Goal: Task Accomplishment & Management: Use online tool/utility

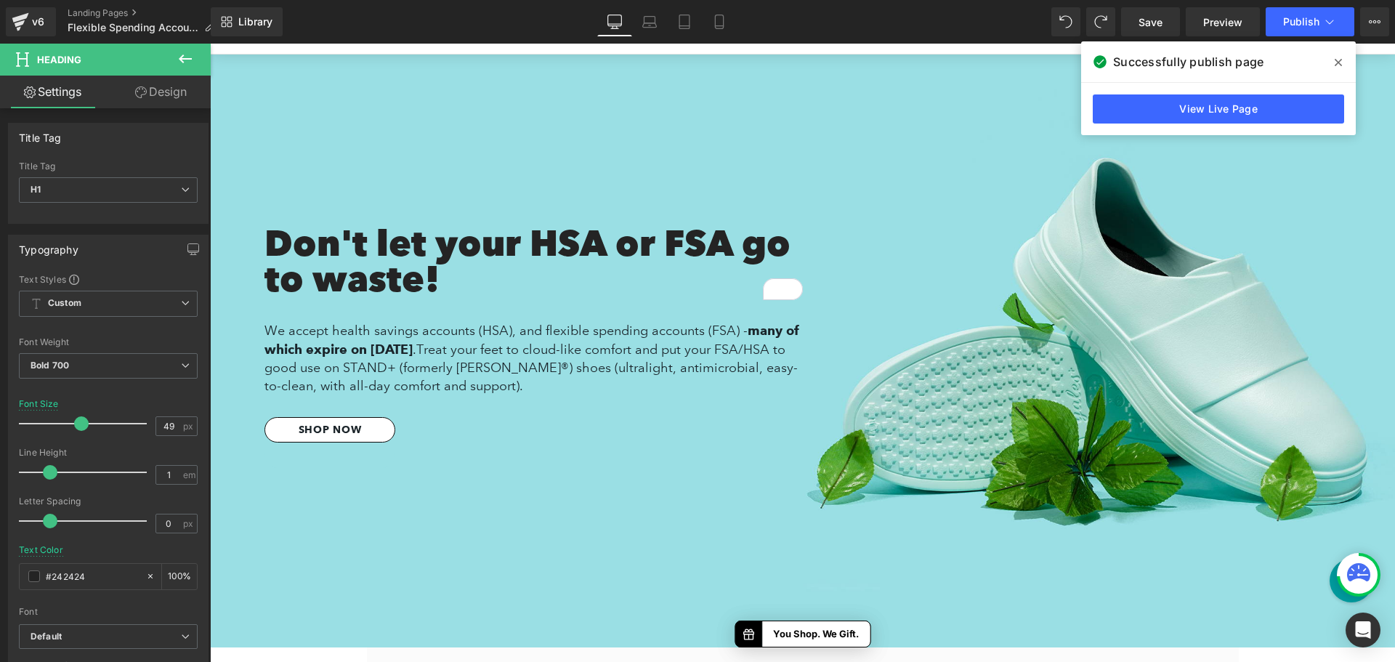
click at [1339, 59] on icon at bounding box center [1337, 63] width 7 height 12
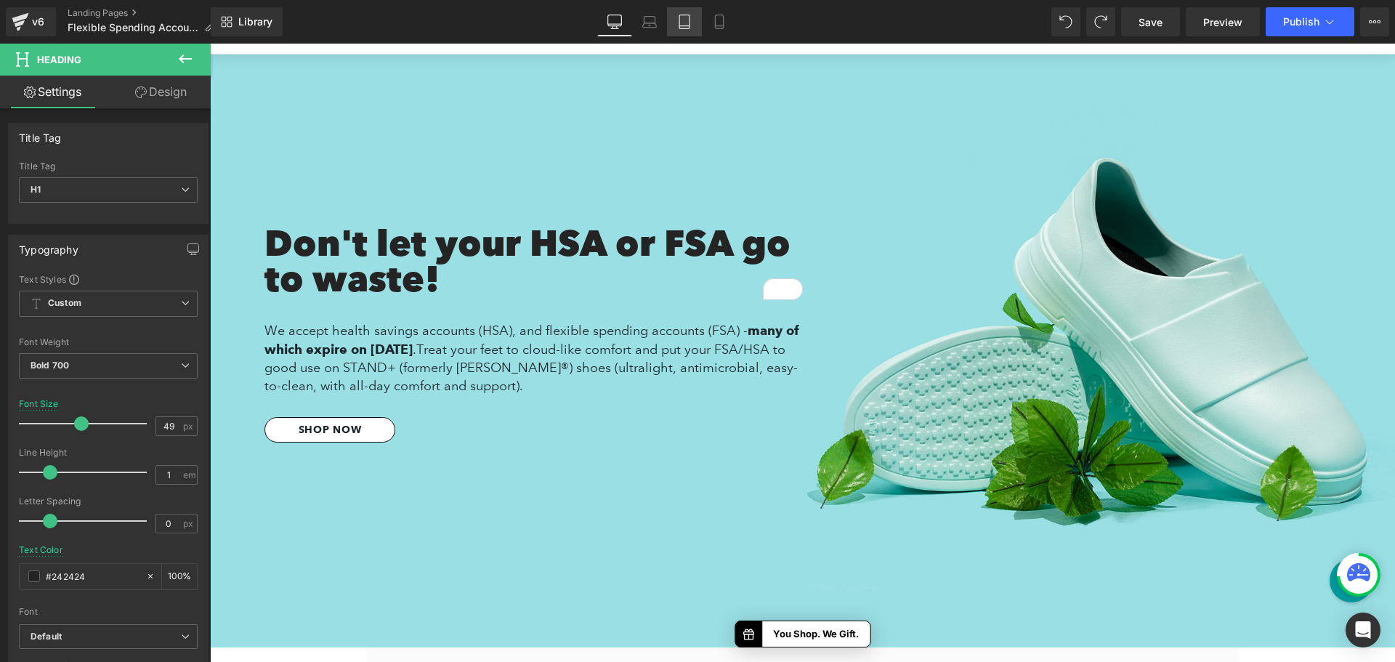
click at [688, 20] on icon at bounding box center [684, 22] width 15 height 15
type input "42"
type input "100"
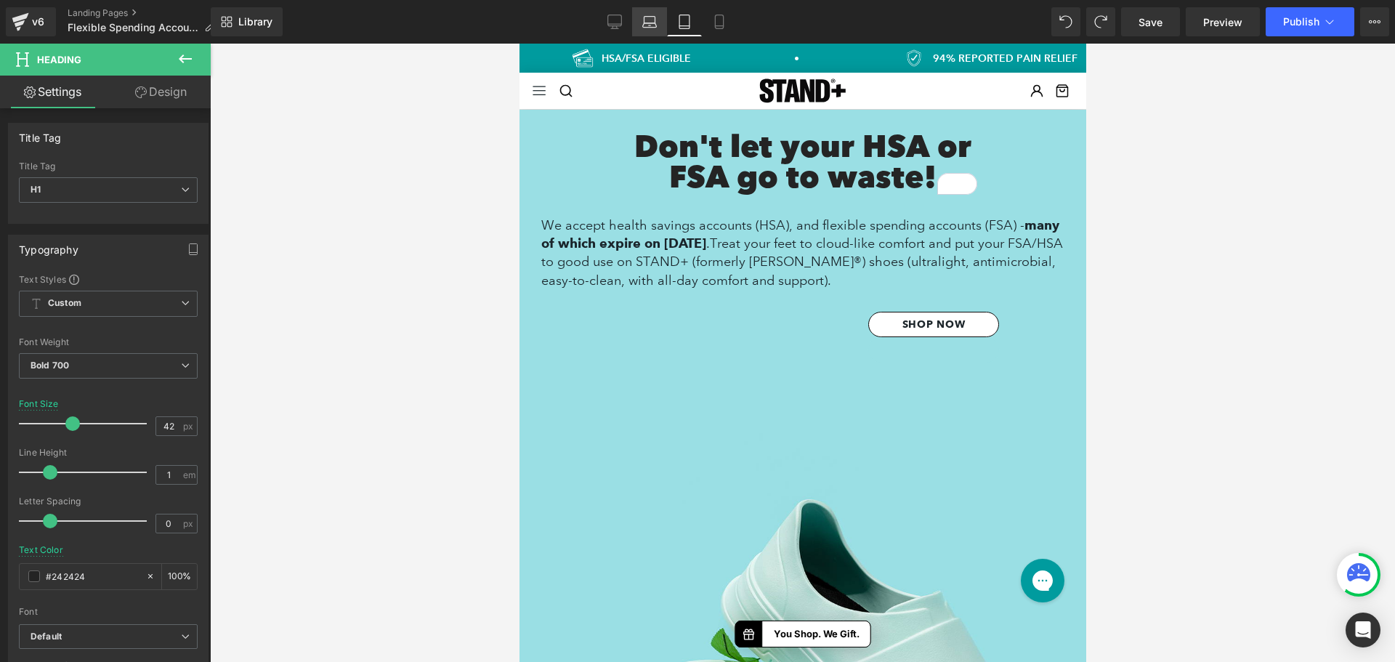
click at [646, 20] on icon at bounding box center [649, 22] width 15 height 15
type input "48"
type input "100"
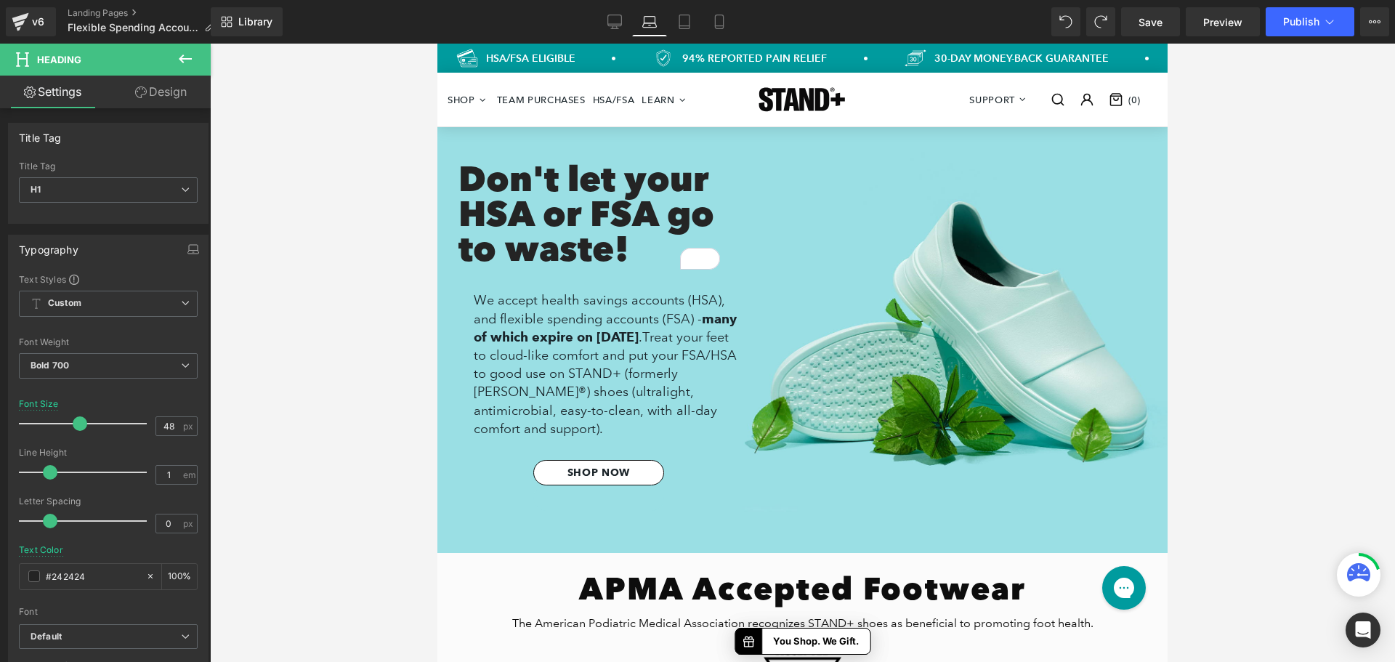
scroll to position [40, 0]
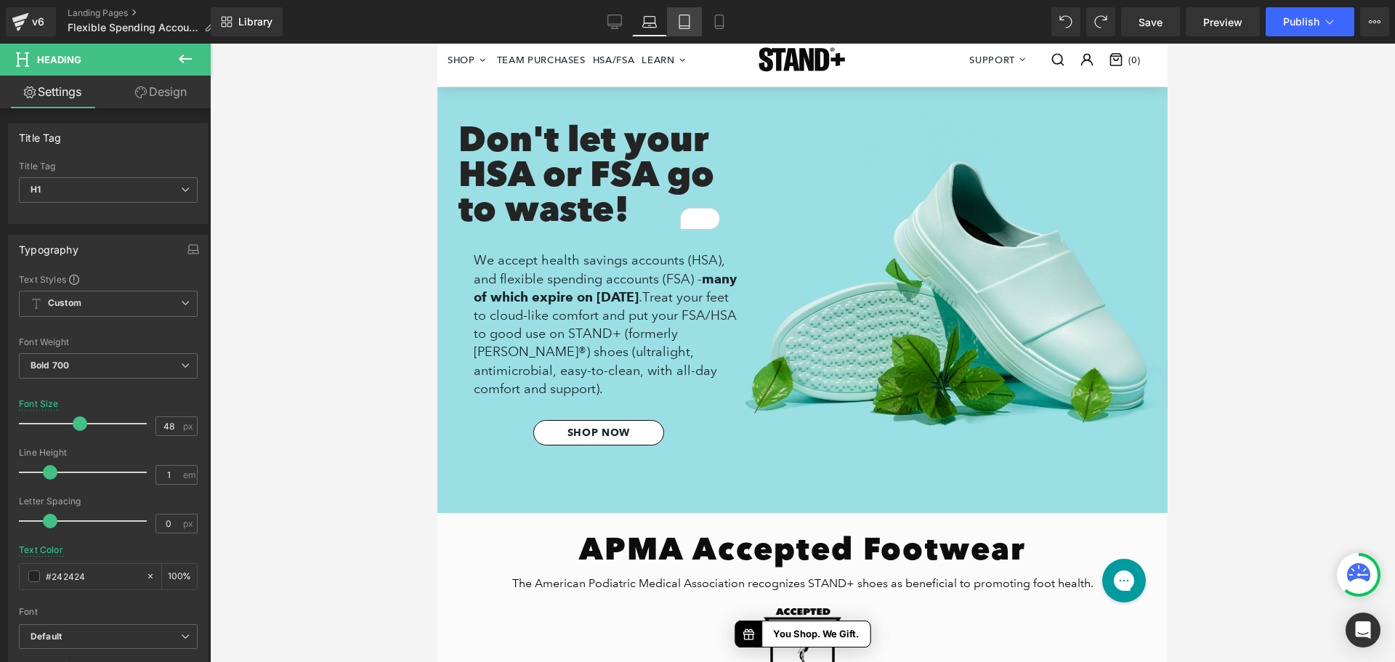
click at [688, 26] on icon at bounding box center [684, 26] width 10 height 0
type input "42"
type input "100"
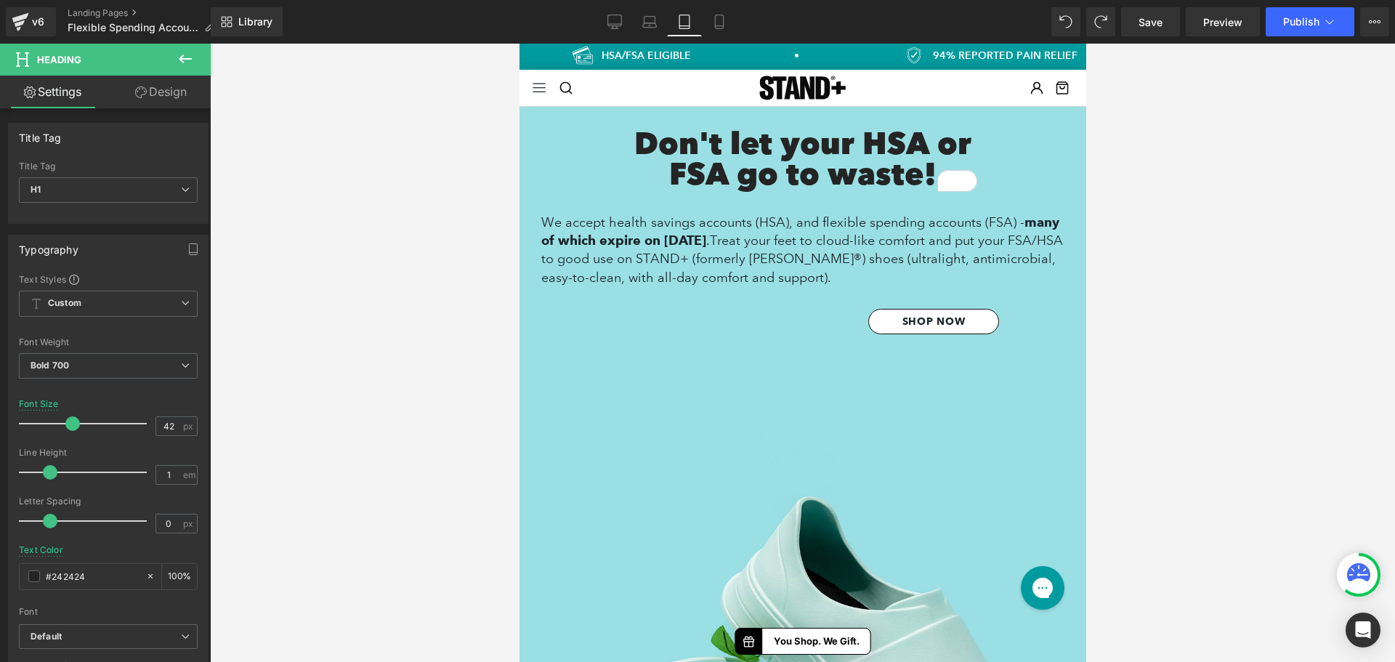
scroll to position [0, 0]
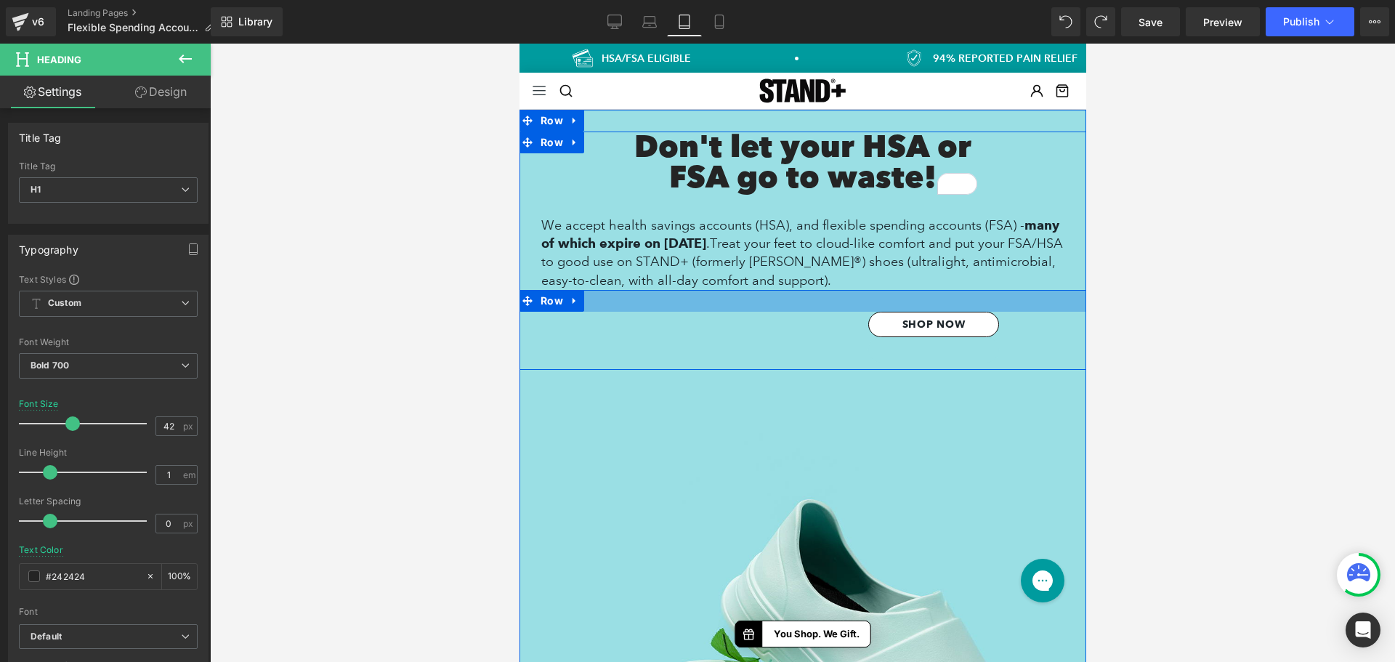
click at [781, 307] on div at bounding box center [802, 301] width 567 height 22
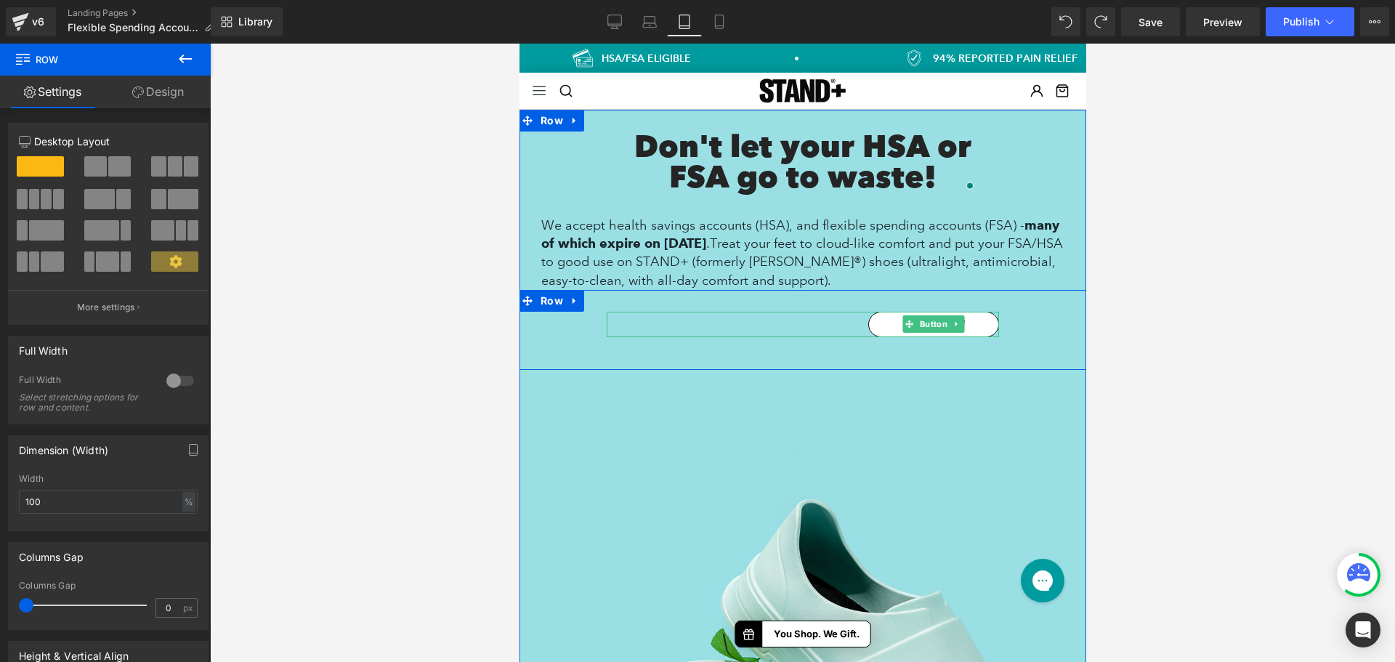
click at [839, 327] on div "SHOP NOW" at bounding box center [802, 324] width 392 height 25
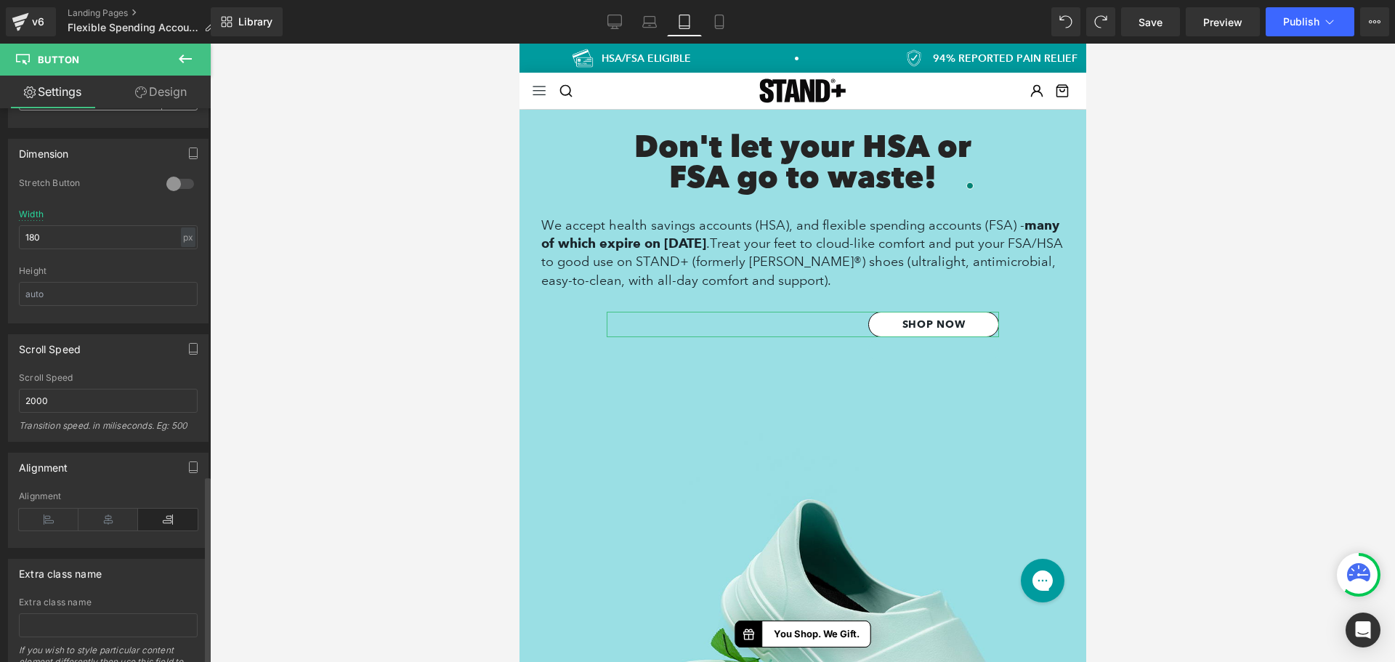
scroll to position [1089, 0]
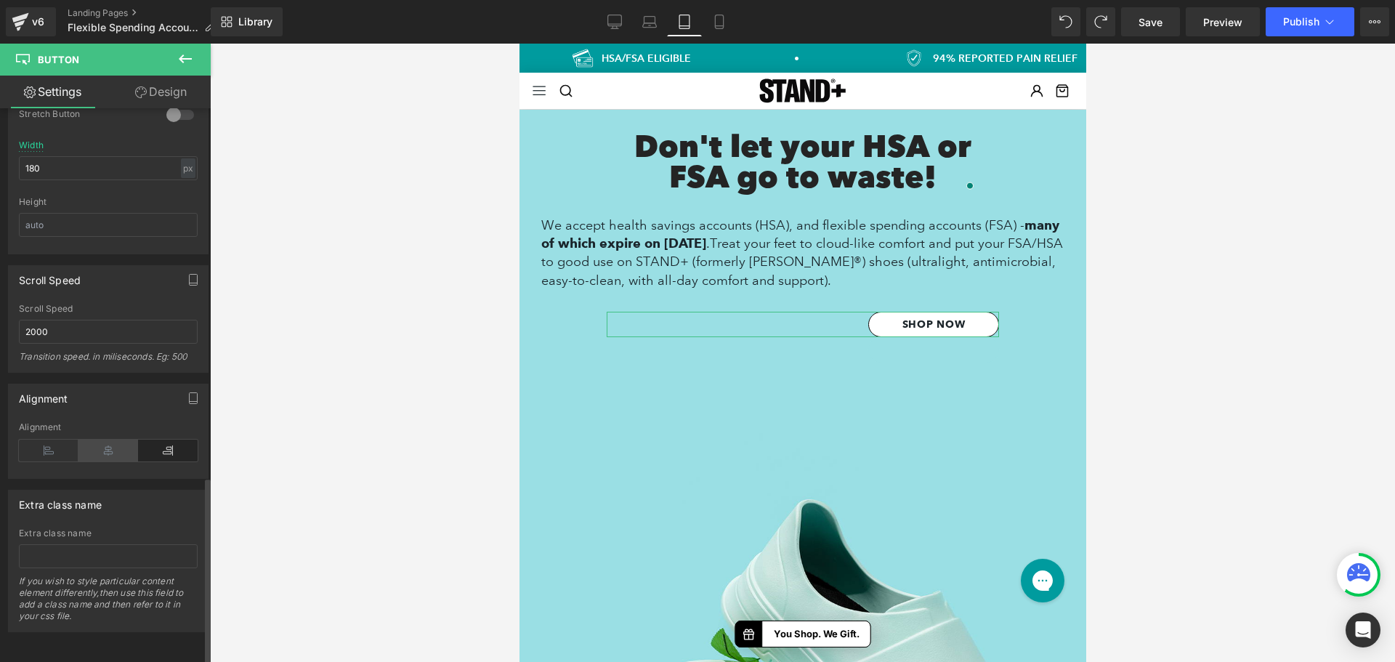
click at [111, 447] on icon at bounding box center [108, 450] width 60 height 22
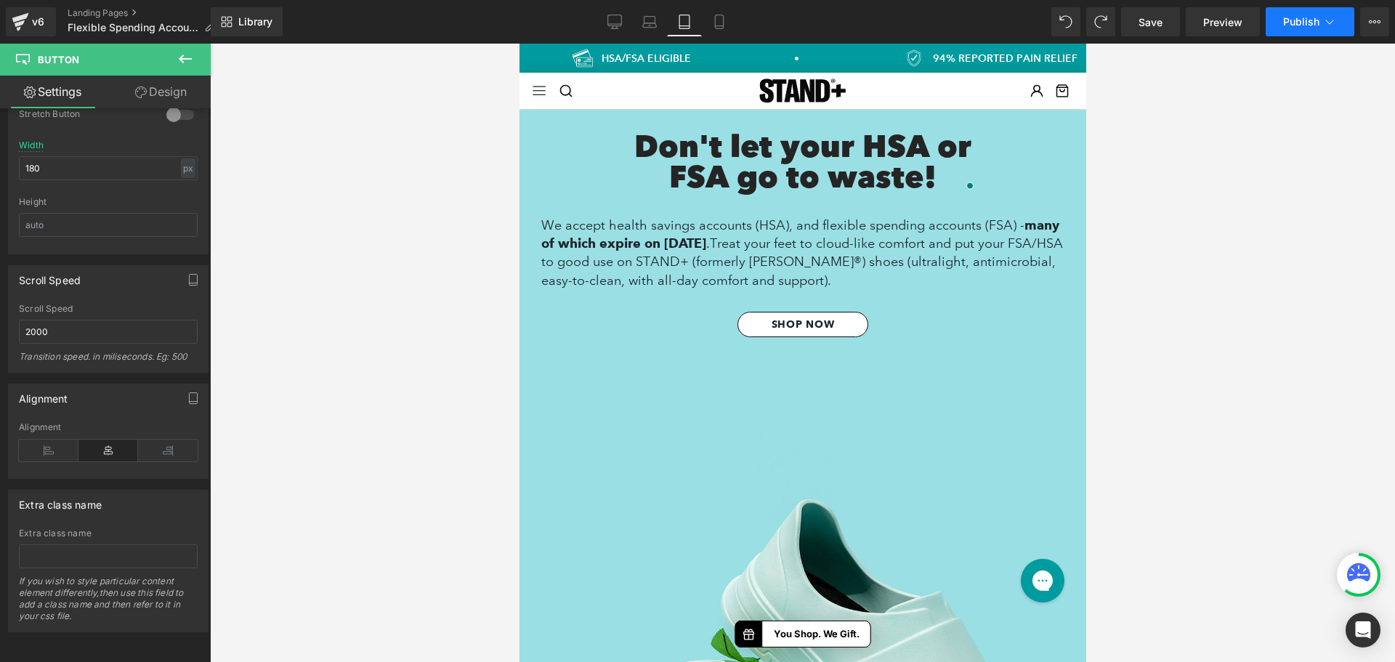
click at [1309, 21] on span "Publish" at bounding box center [1301, 22] width 36 height 12
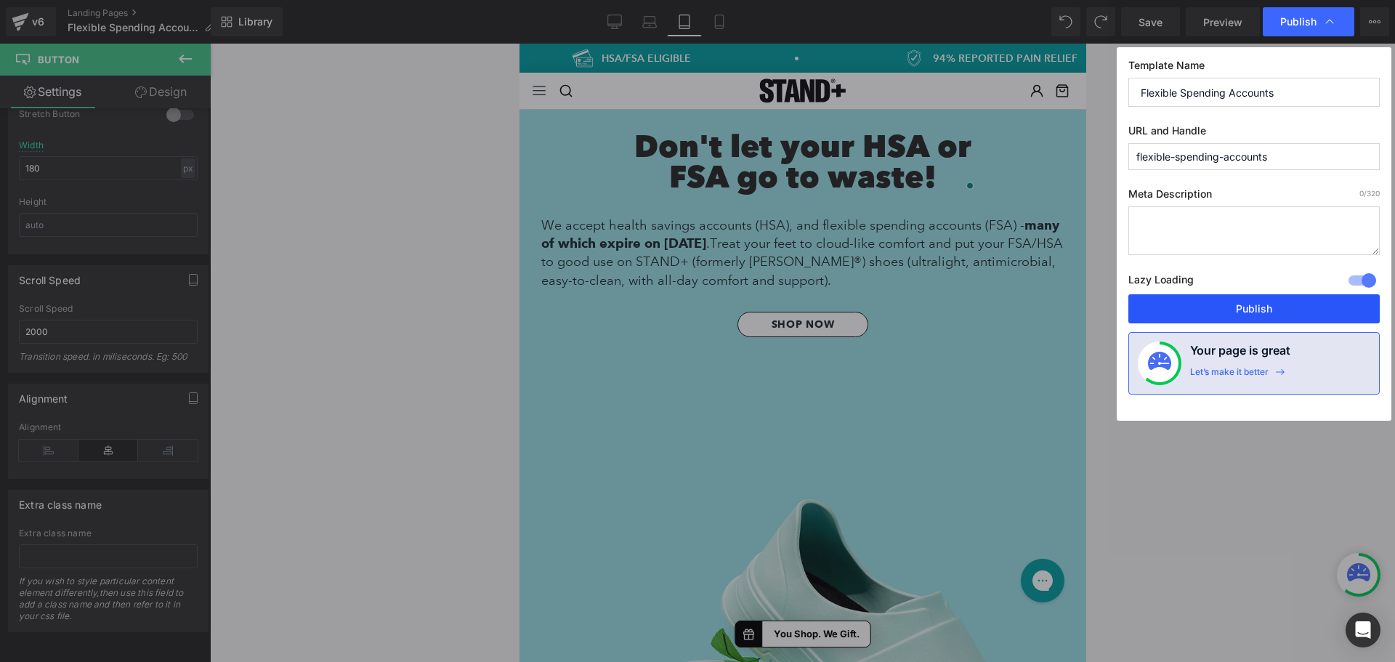
click at [1254, 312] on button "Publish" at bounding box center [1253, 308] width 251 height 29
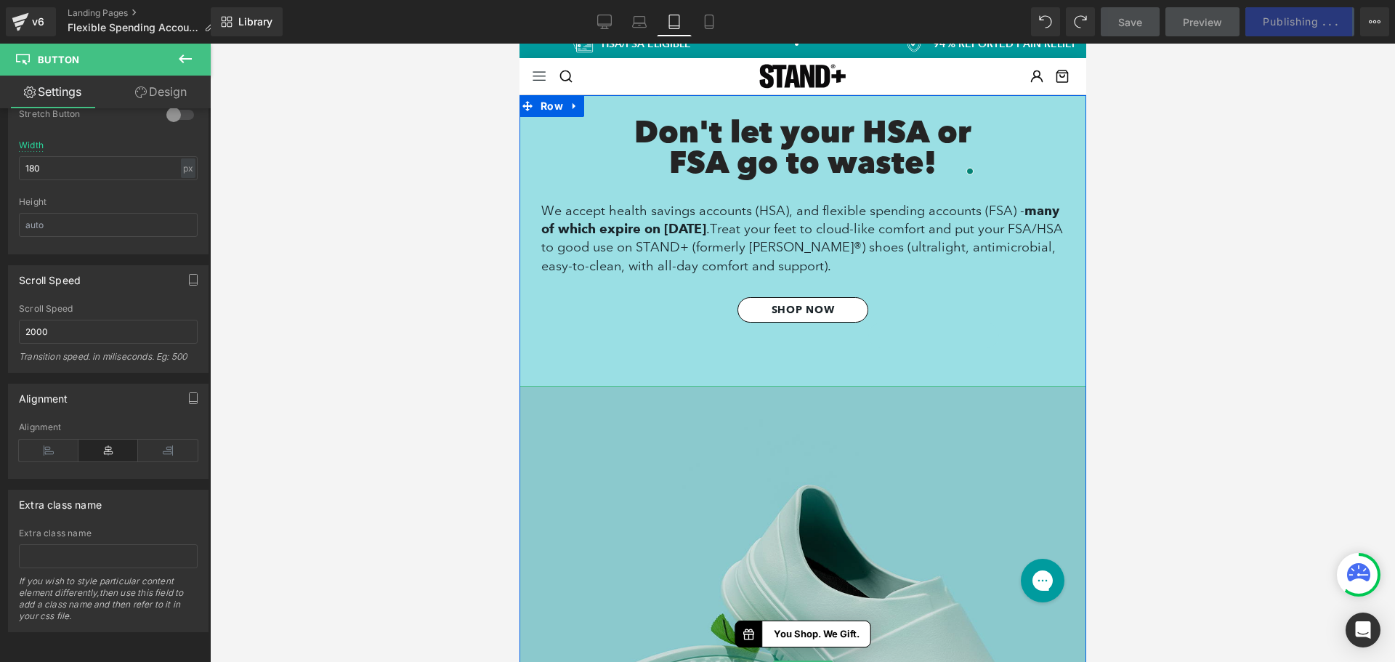
scroll to position [0, 0]
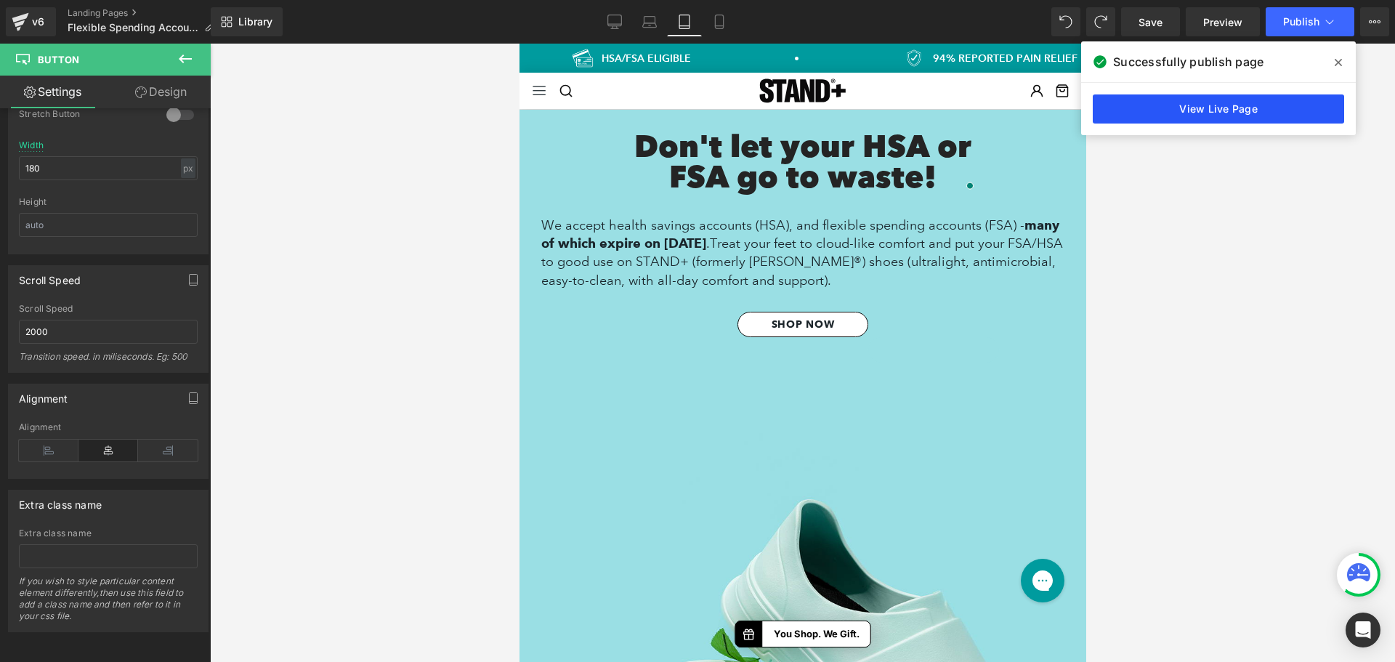
click at [1262, 103] on link "View Live Page" at bounding box center [1217, 108] width 251 height 29
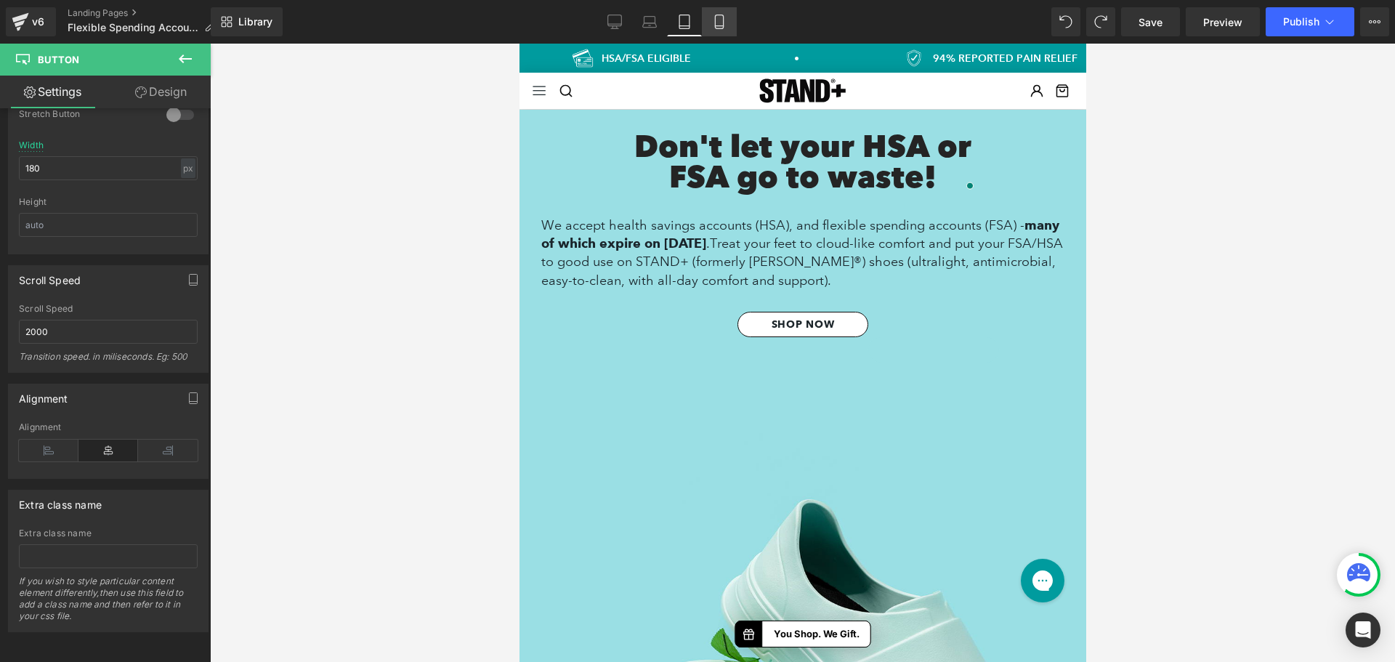
click at [725, 13] on link "Mobile" at bounding box center [719, 21] width 35 height 29
type input "100"
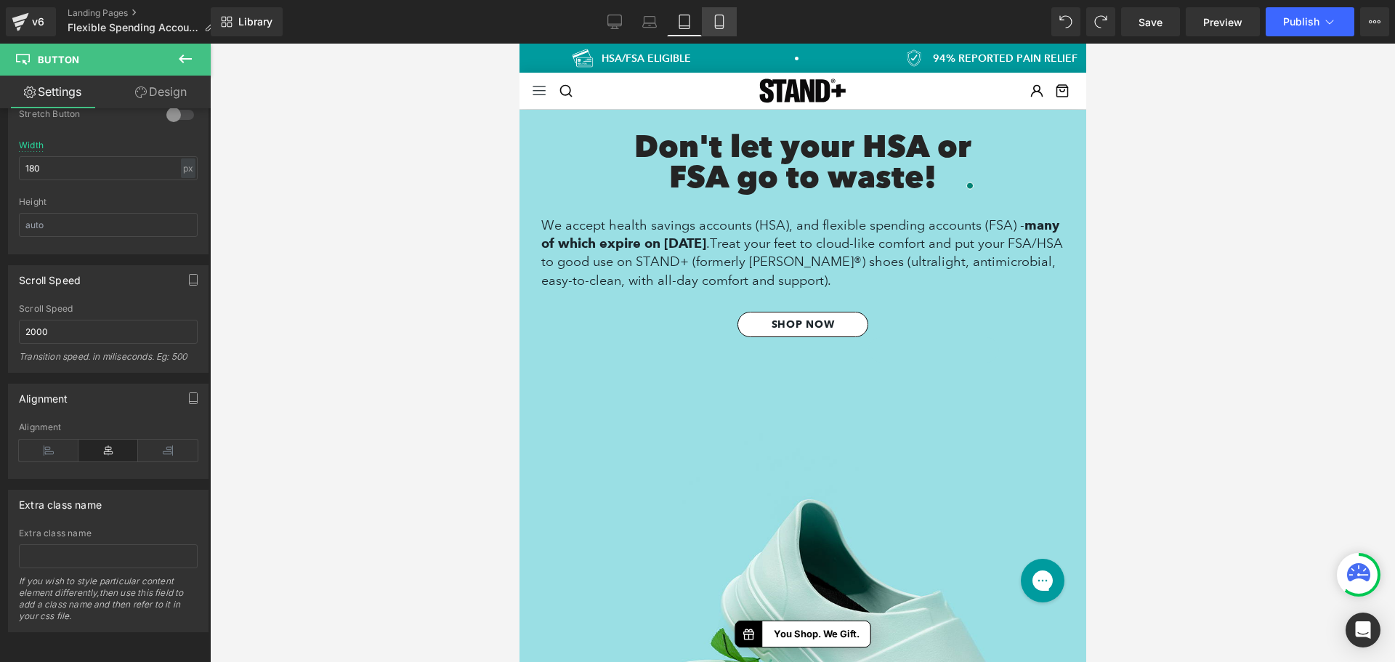
type input "170"
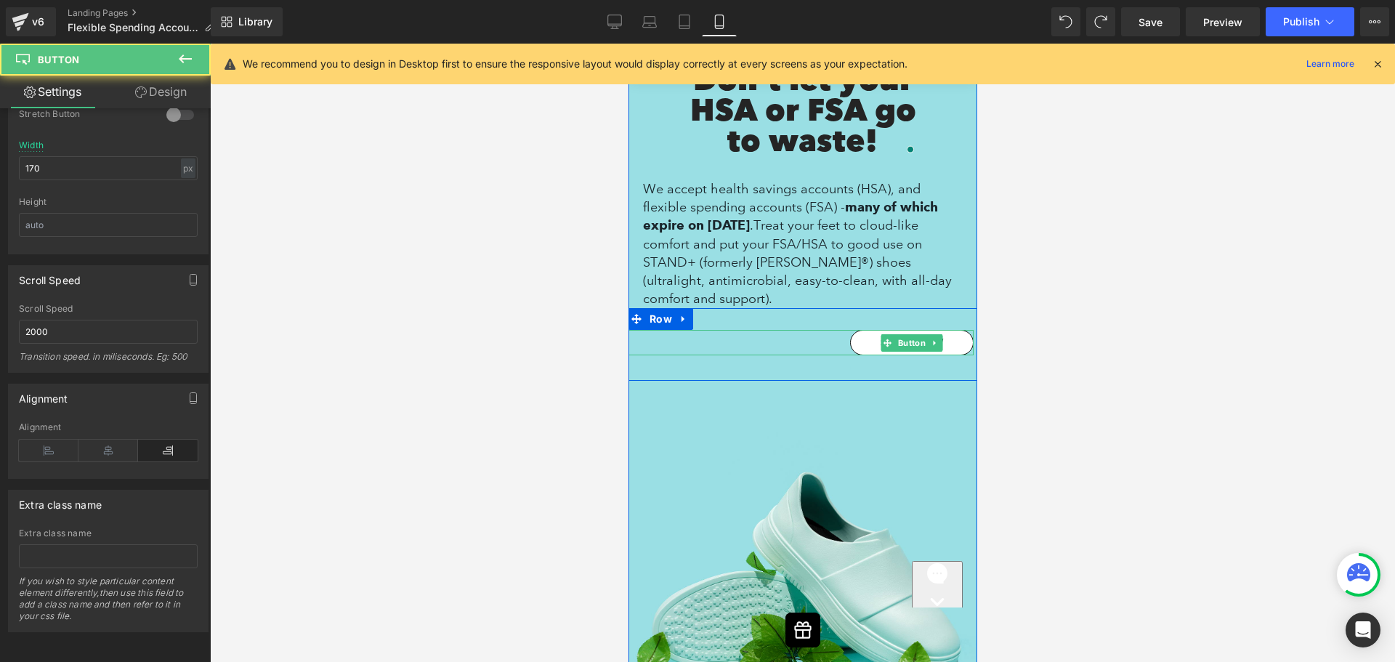
click at [813, 330] on div "SHOP NOW" at bounding box center [800, 342] width 345 height 25
click at [766, 330] on div "SHOP NOW" at bounding box center [800, 342] width 345 height 25
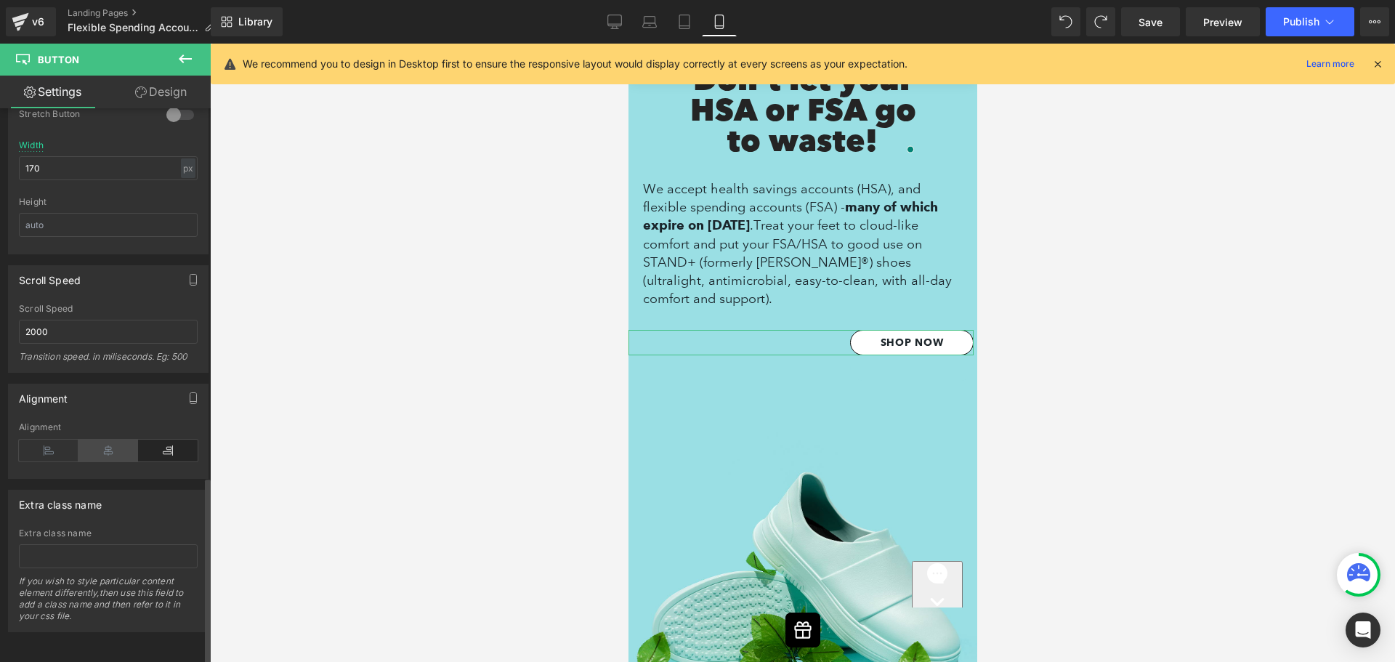
click at [120, 448] on icon at bounding box center [108, 450] width 60 height 22
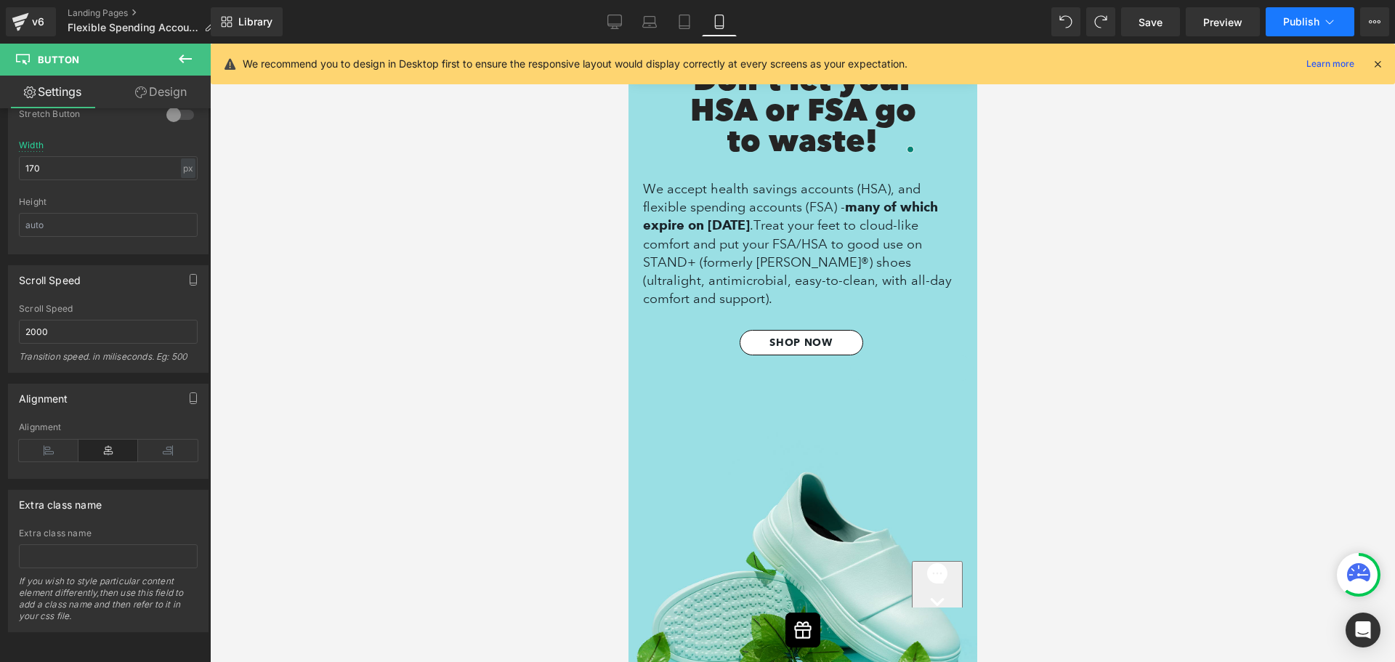
click at [1315, 30] on button "Publish" at bounding box center [1309, 21] width 89 height 29
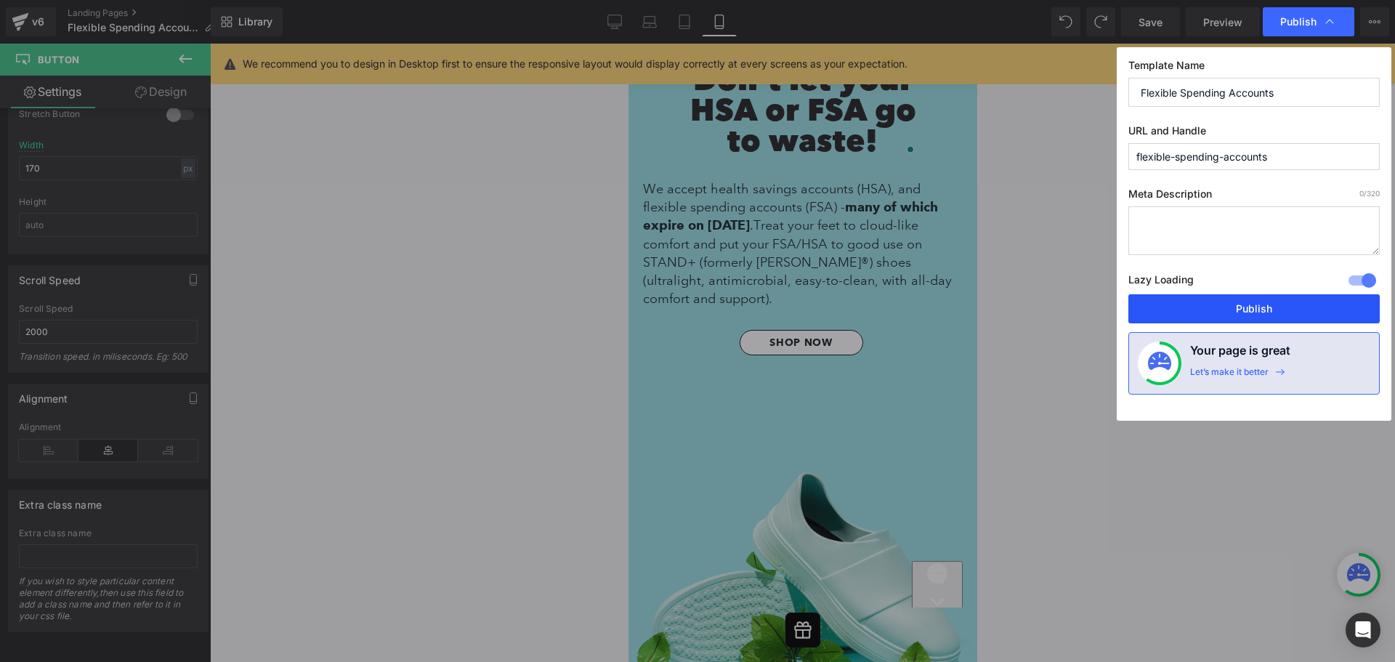
click at [1232, 316] on button "Publish" at bounding box center [1253, 308] width 251 height 29
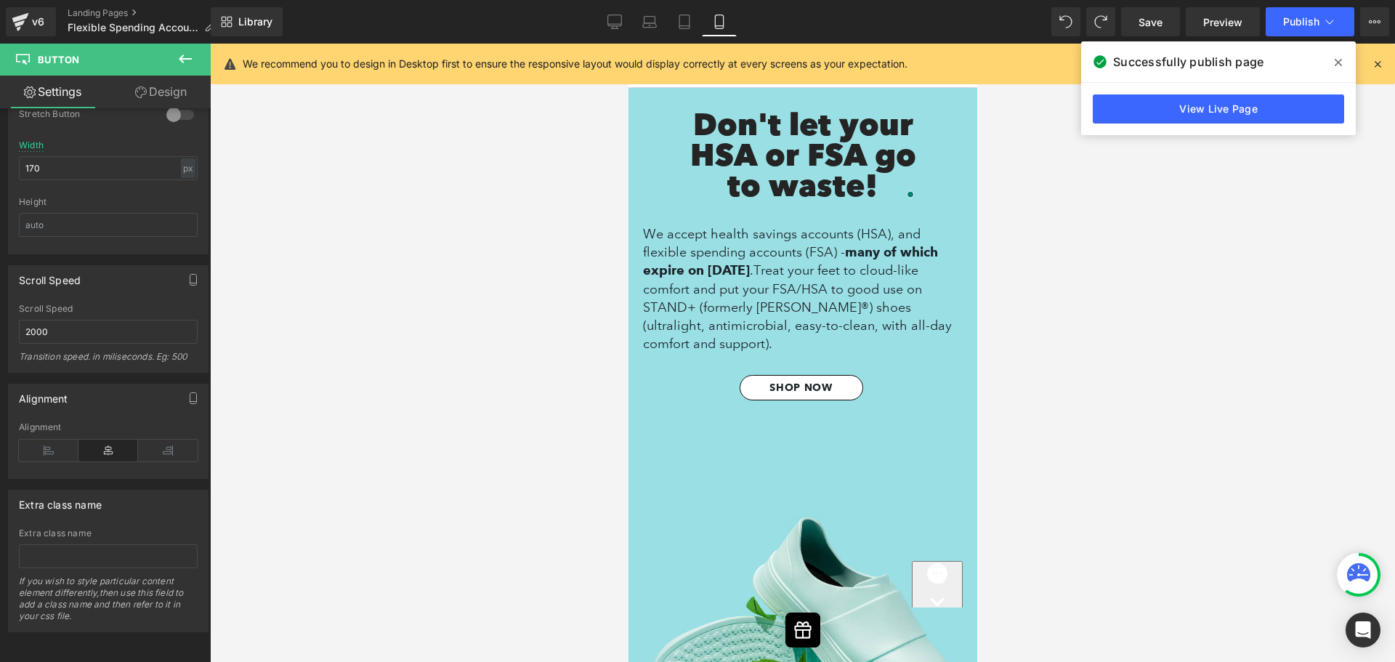
scroll to position [0, 0]
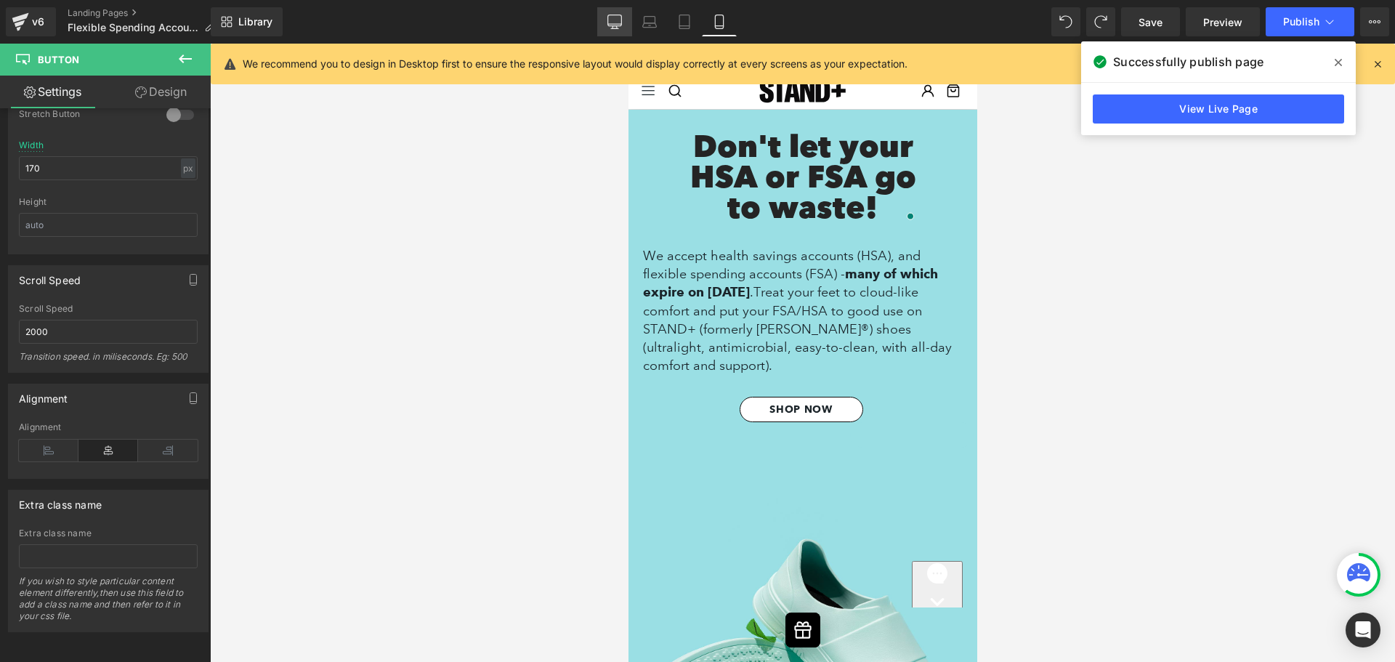
click at [614, 20] on icon at bounding box center [614, 22] width 15 height 15
type input "100"
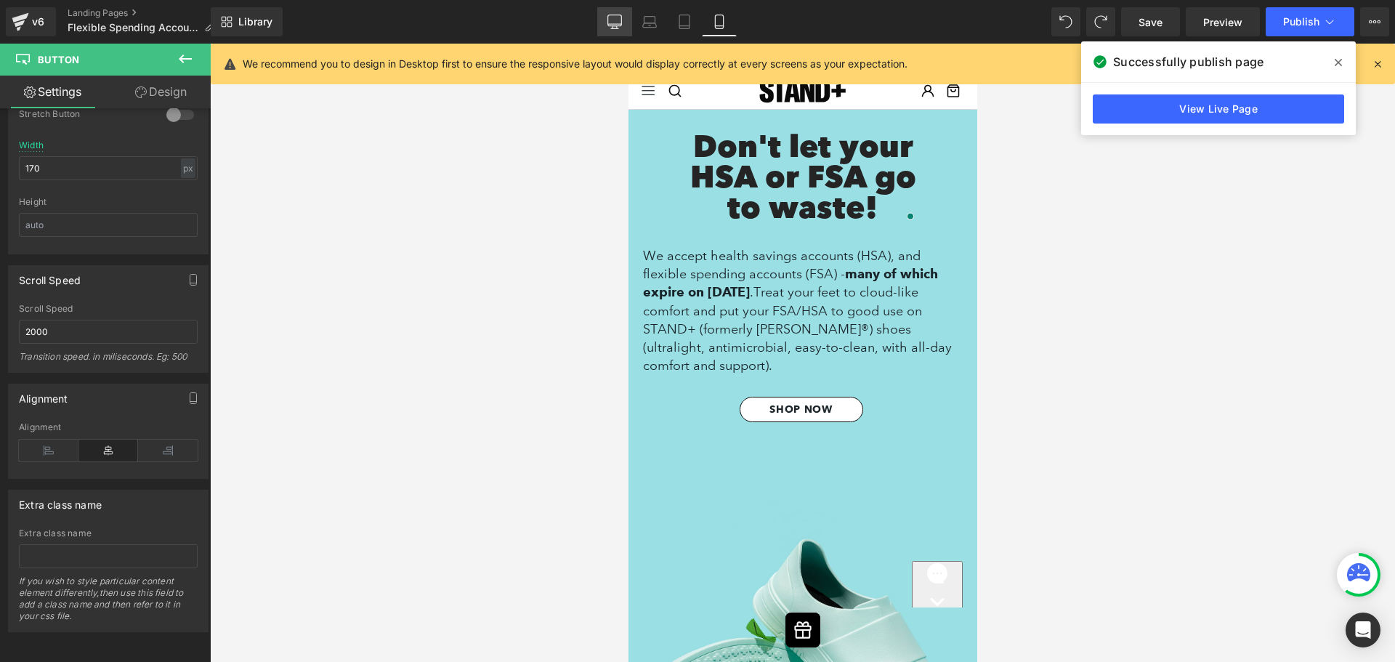
type input "180"
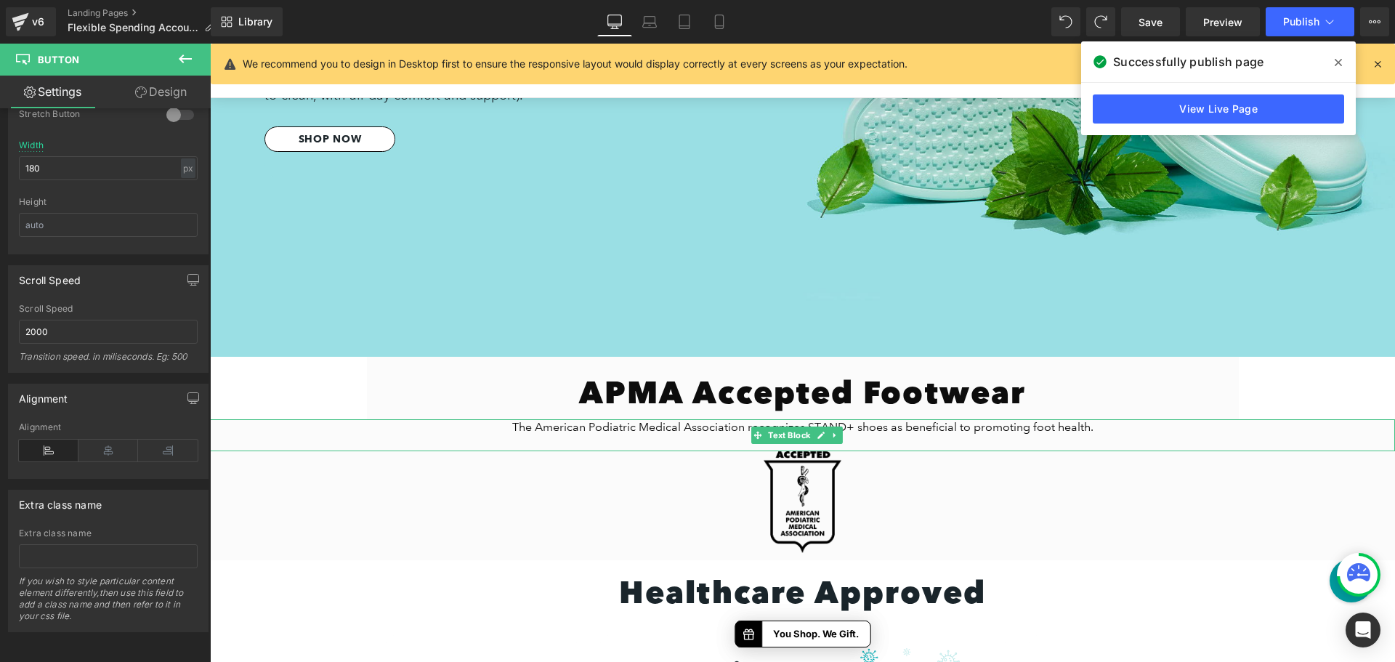
scroll to position [474, 0]
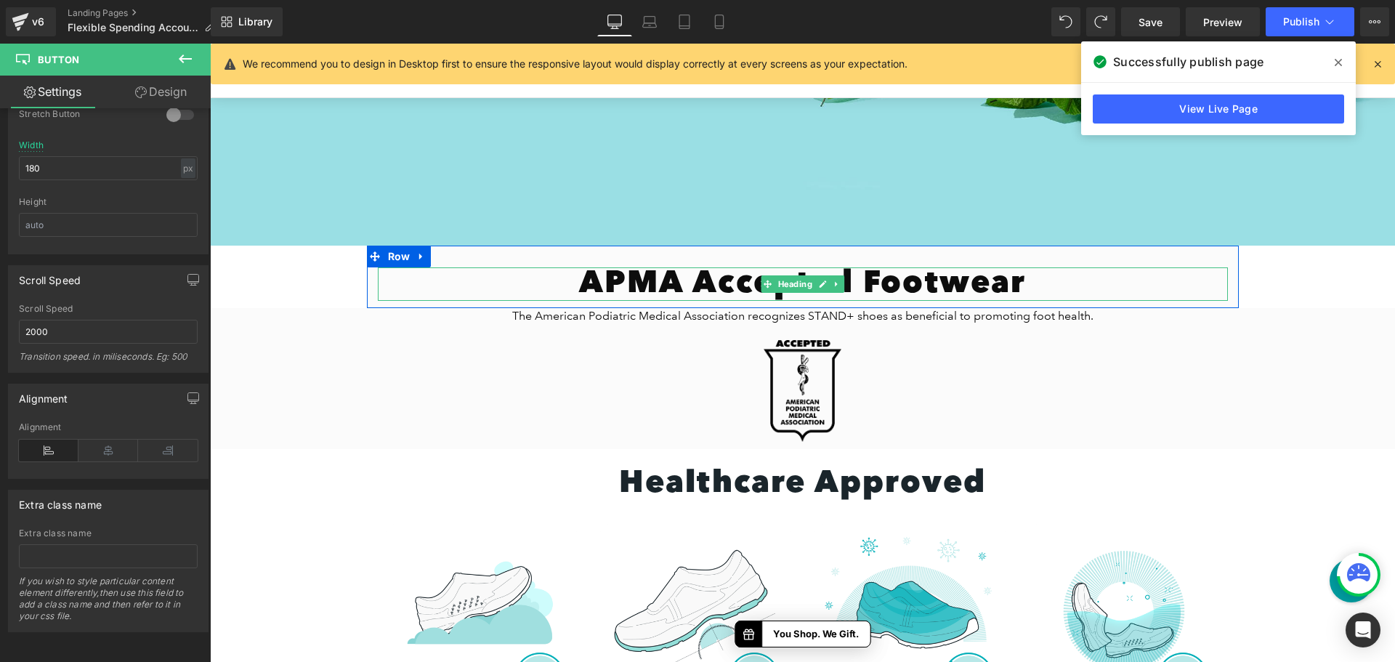
click at [673, 288] on h1 "APMA Accepted Footwear" at bounding box center [803, 283] width 850 height 33
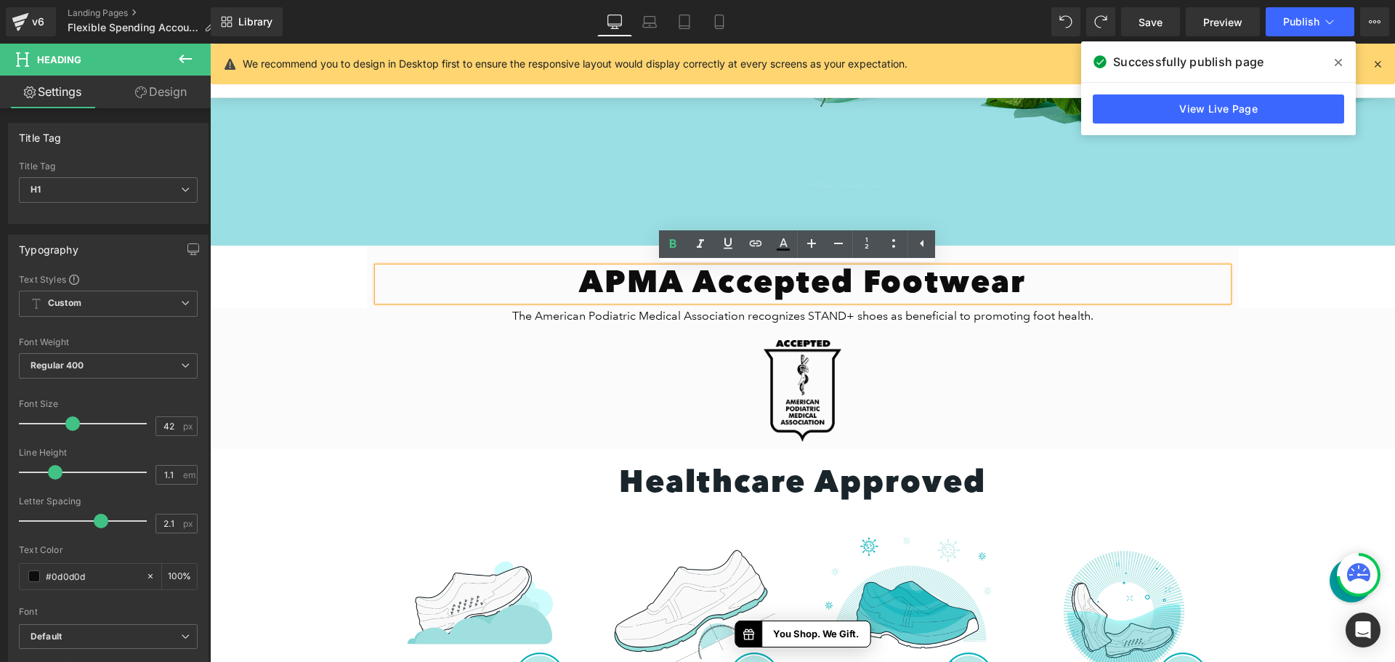
click at [556, 254] on div "APMA Accepted Footwear Heading Row" at bounding box center [803, 276] width 872 height 62
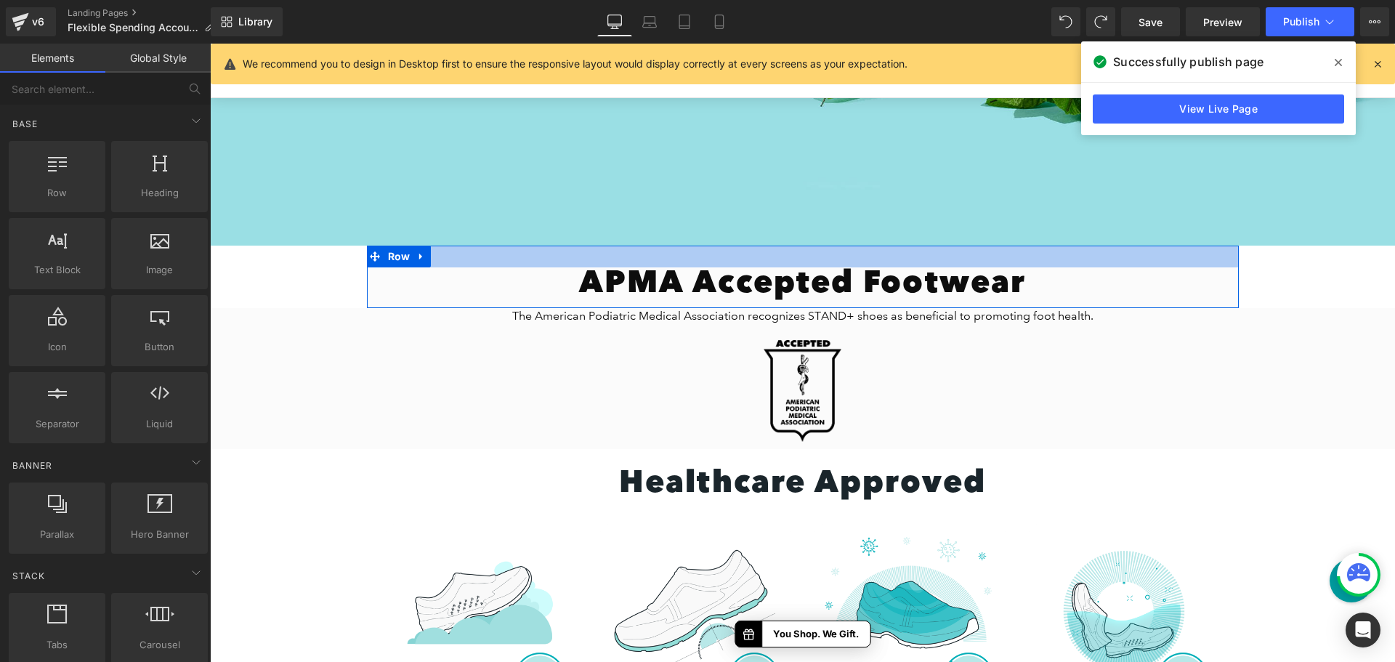
click at [462, 262] on div at bounding box center [803, 256] width 872 height 22
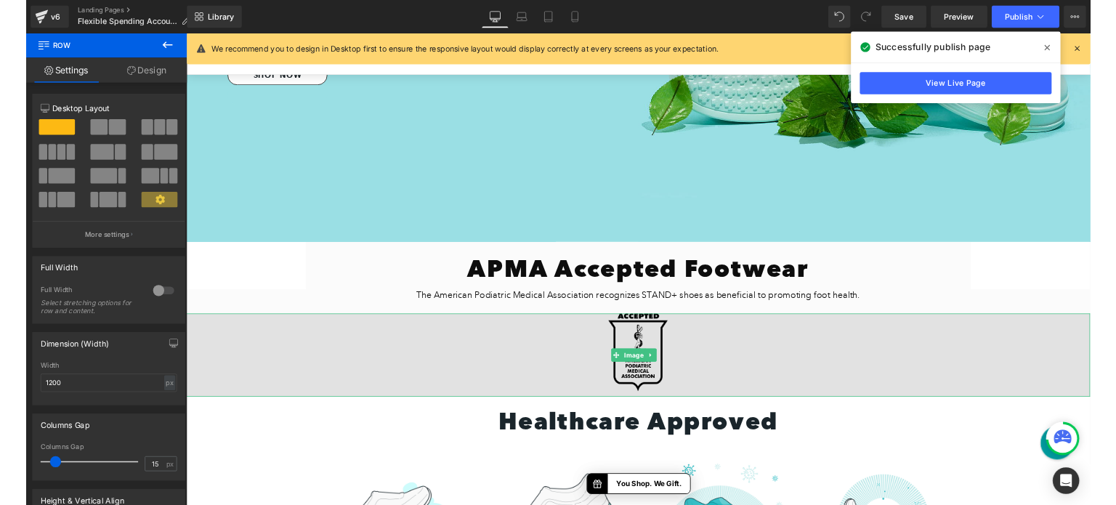
scroll to position [329, 0]
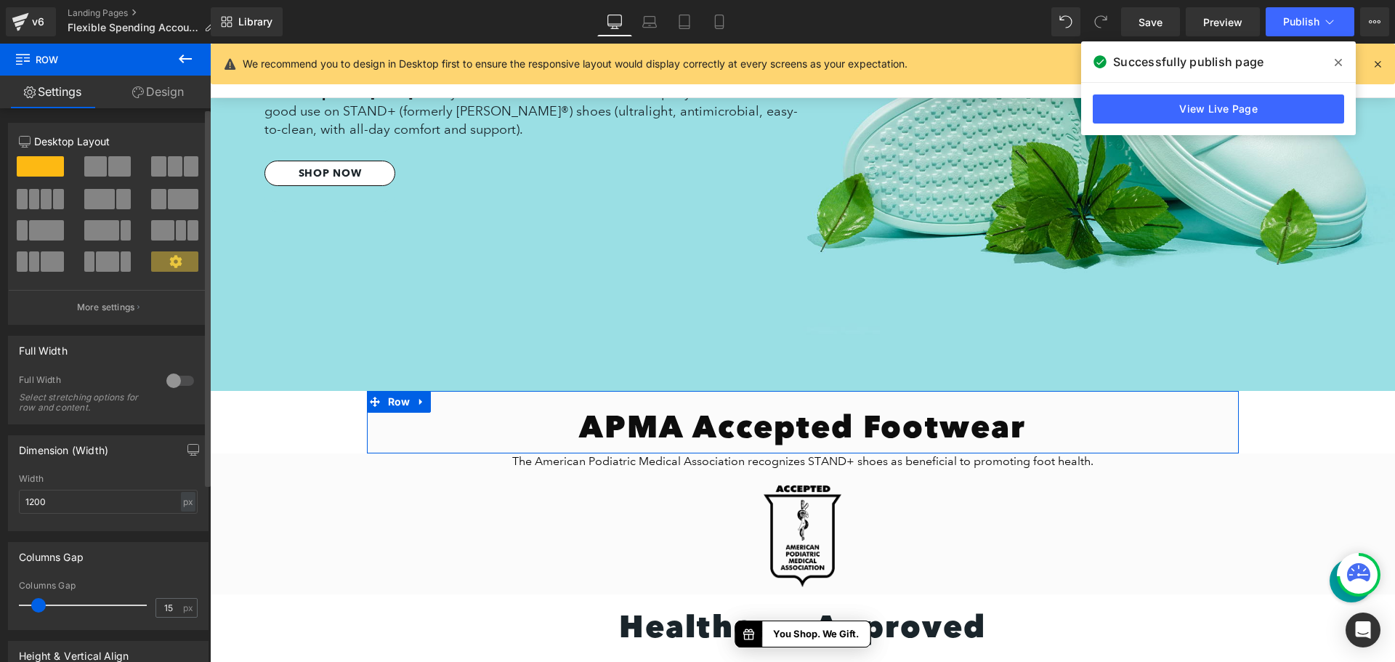
click at [174, 381] on div at bounding box center [180, 380] width 35 height 23
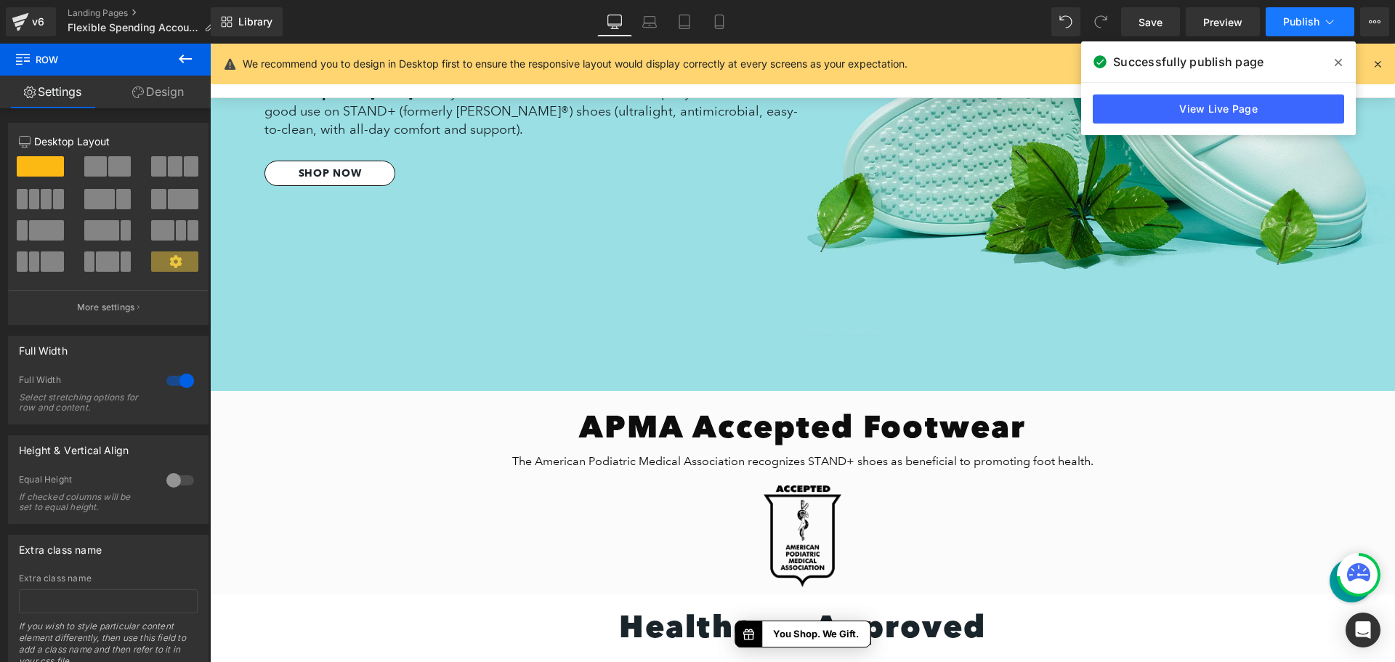
click at [1326, 24] on icon at bounding box center [1329, 22] width 15 height 15
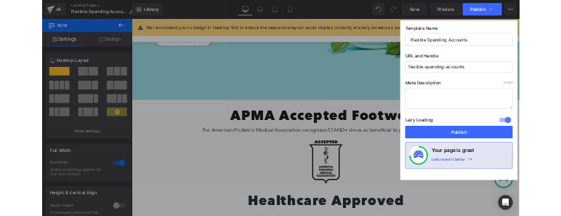
scroll to position [328, 0]
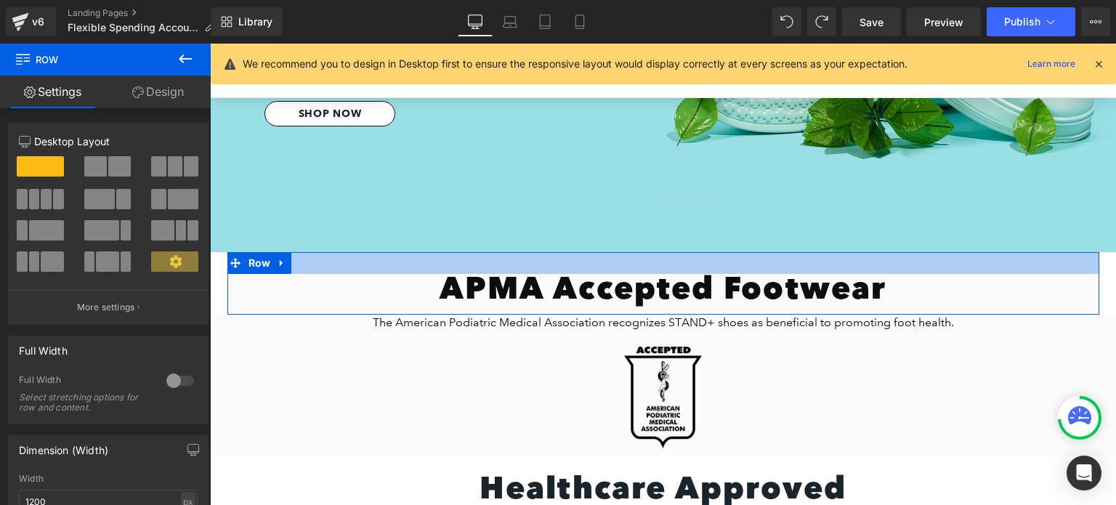
click at [331, 269] on div at bounding box center [663, 263] width 872 height 22
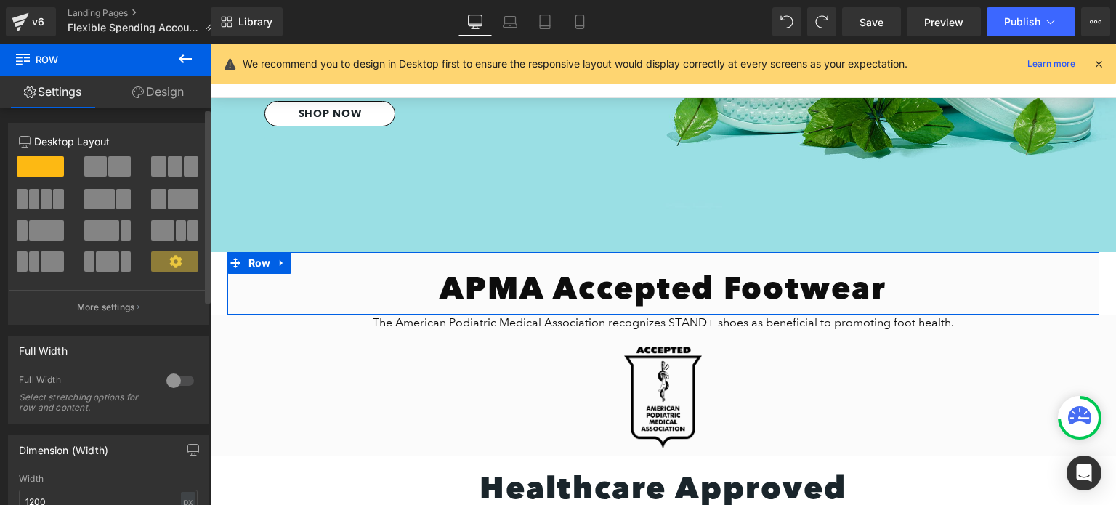
click at [173, 380] on div at bounding box center [180, 380] width 35 height 23
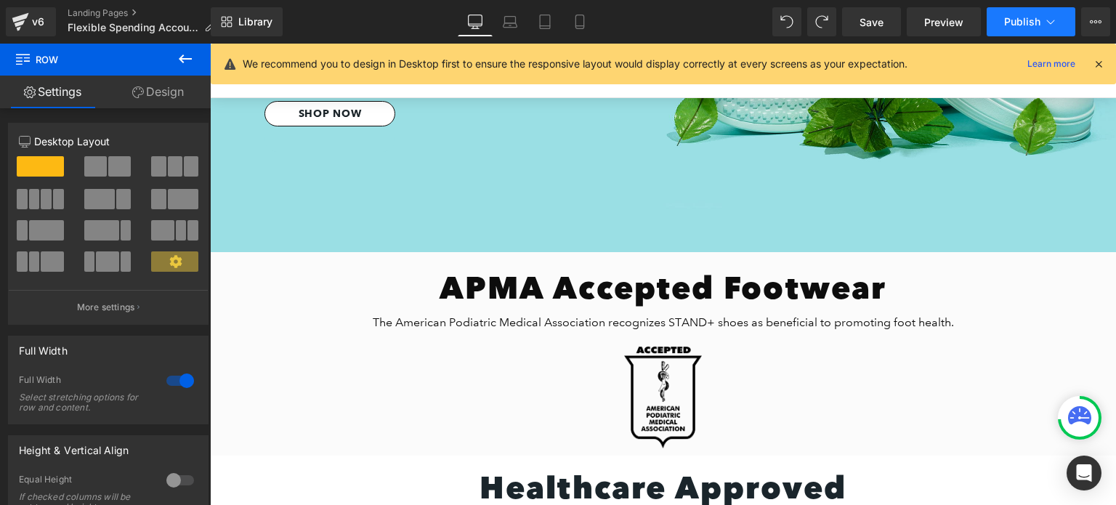
click at [1030, 20] on span "Publish" at bounding box center [1022, 22] width 36 height 12
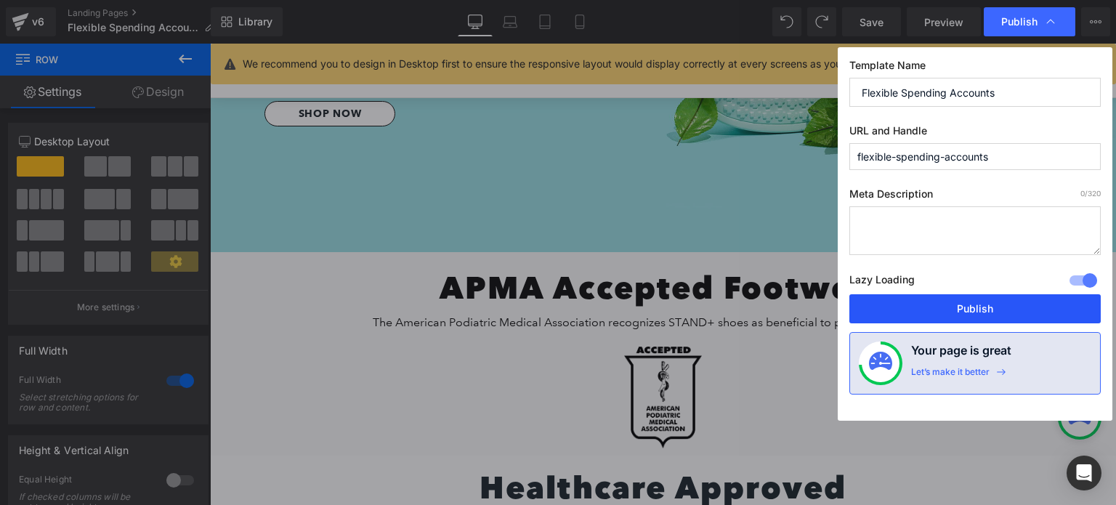
click at [989, 309] on button "Publish" at bounding box center [974, 308] width 251 height 29
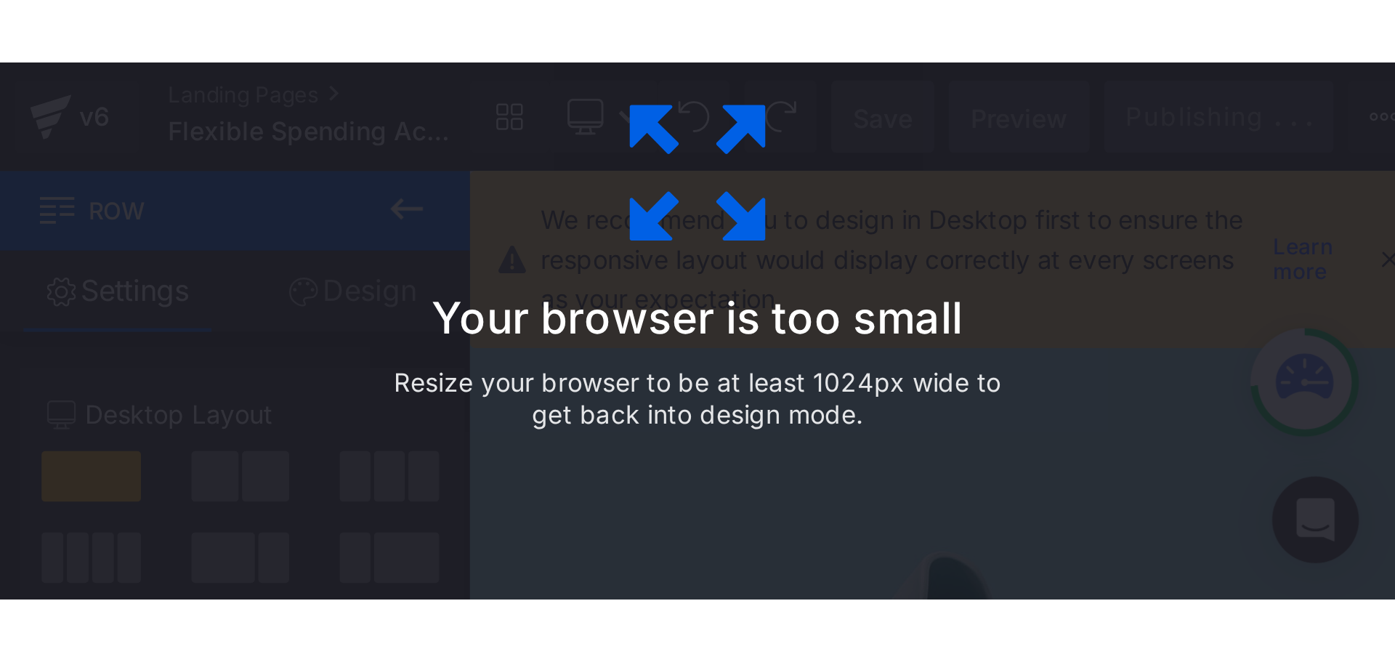
scroll to position [329, 0]
